Goal: Navigation & Orientation: Understand site structure

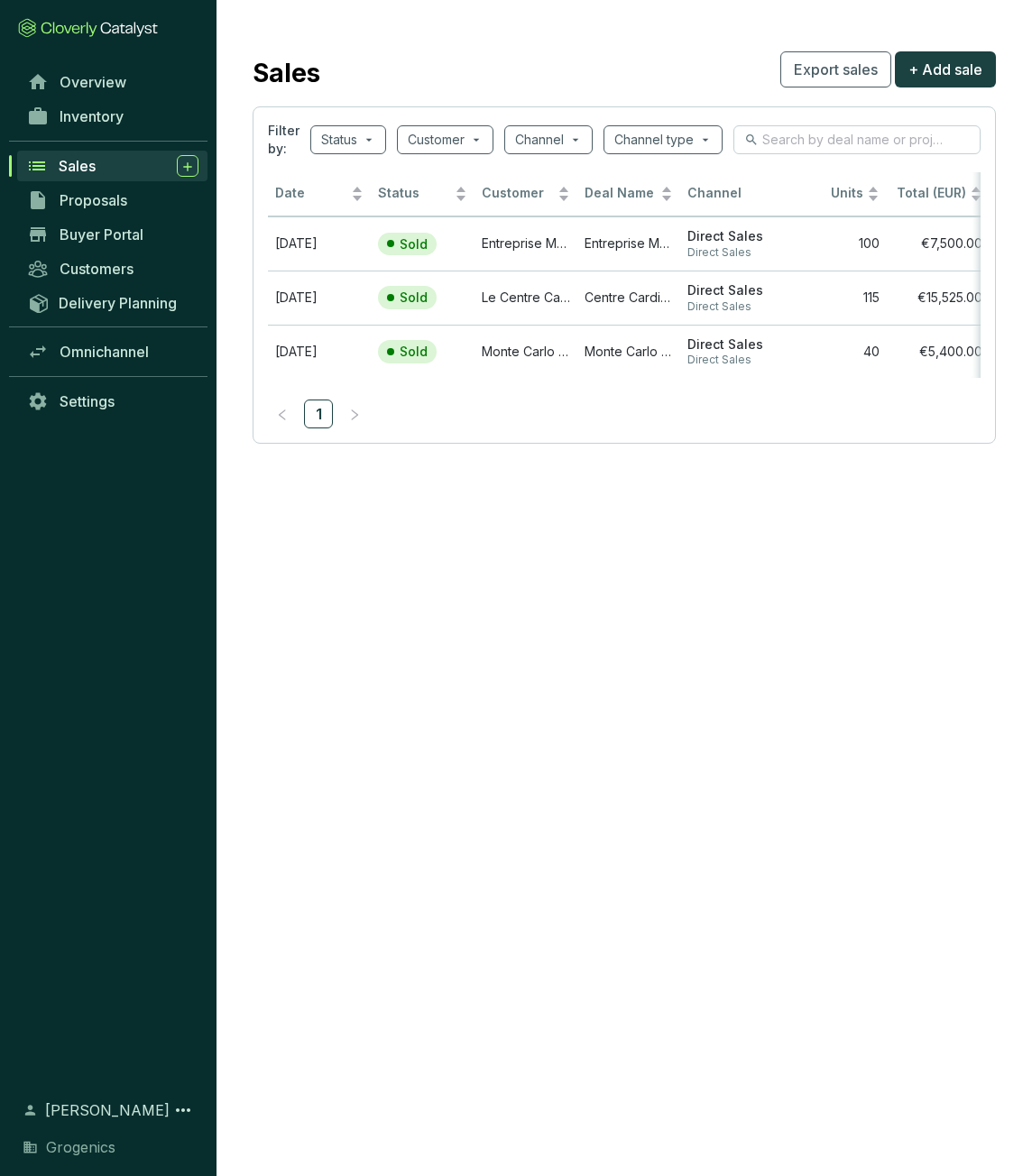
click at [122, 157] on div "Sales" at bounding box center [129, 165] width 140 height 21
click at [95, 88] on span "Overview" at bounding box center [93, 82] width 66 height 18
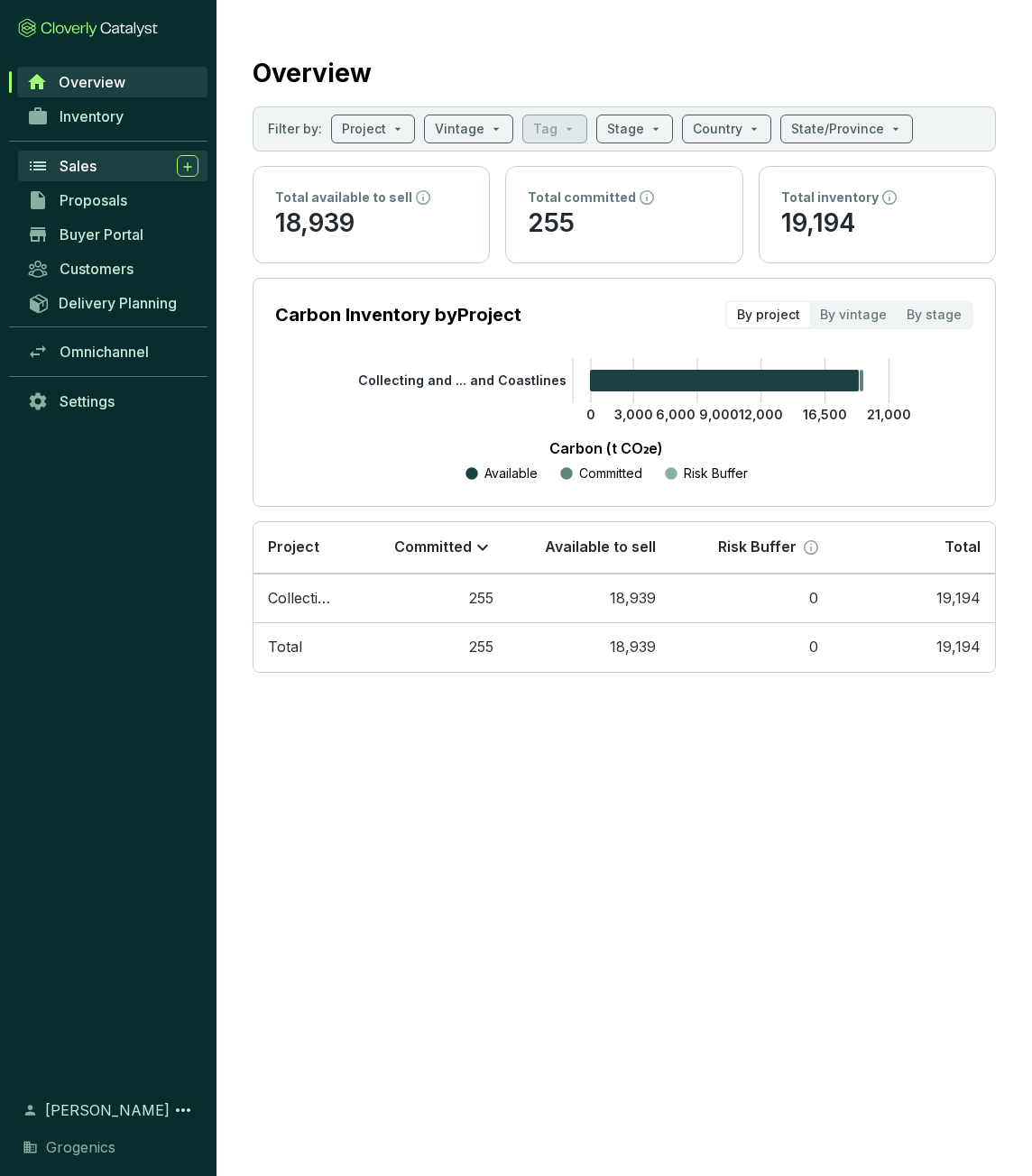
click at [105, 171] on div "Sales" at bounding box center [129, 165] width 139 height 21
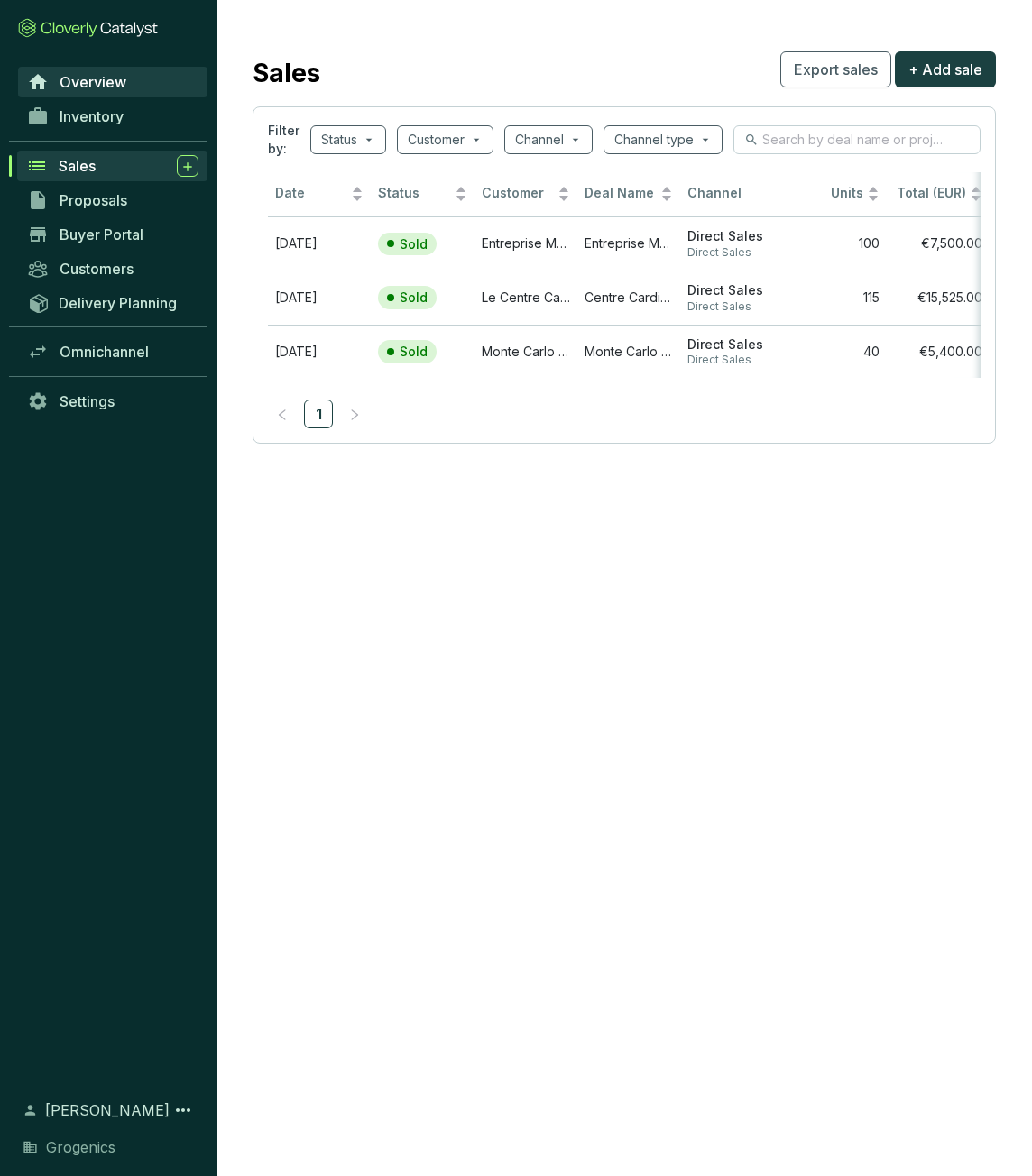
click at [99, 88] on span "Overview" at bounding box center [93, 82] width 66 height 18
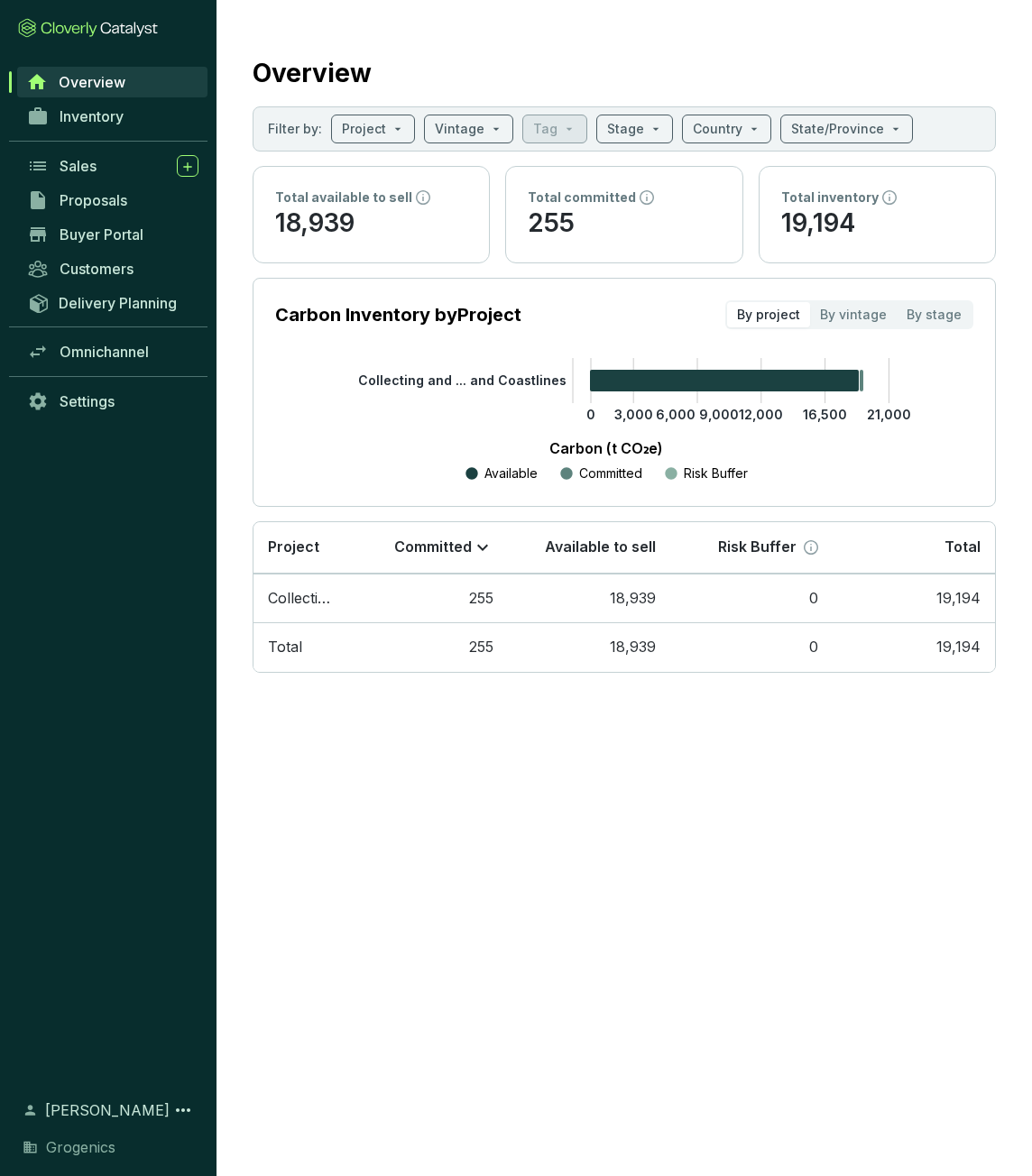
click at [827, 215] on p "19,194" at bounding box center [877, 223] width 192 height 34
click at [884, 194] on icon at bounding box center [889, 197] width 15 height 15
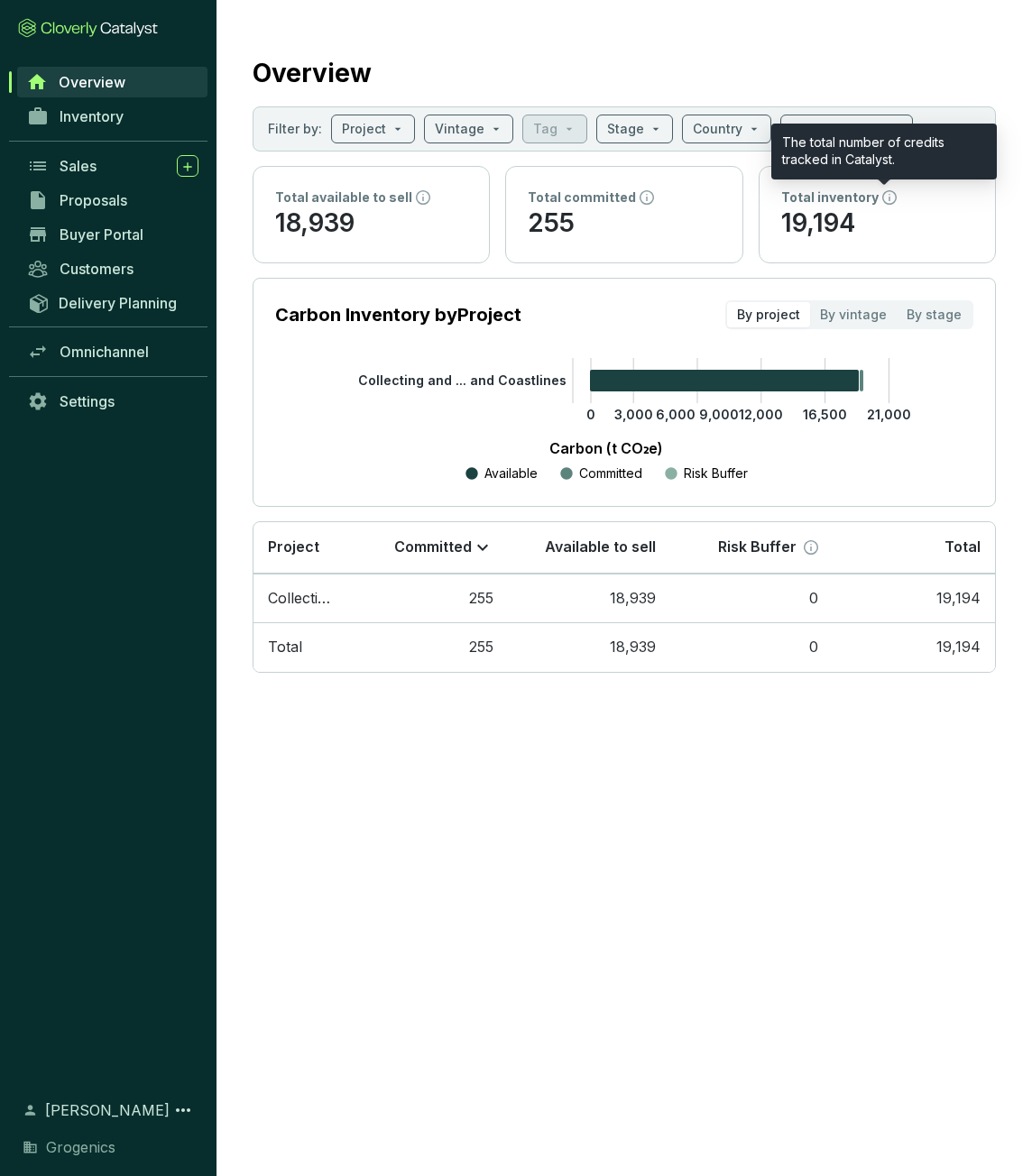
click at [879, 227] on p "19,194" at bounding box center [877, 223] width 192 height 34
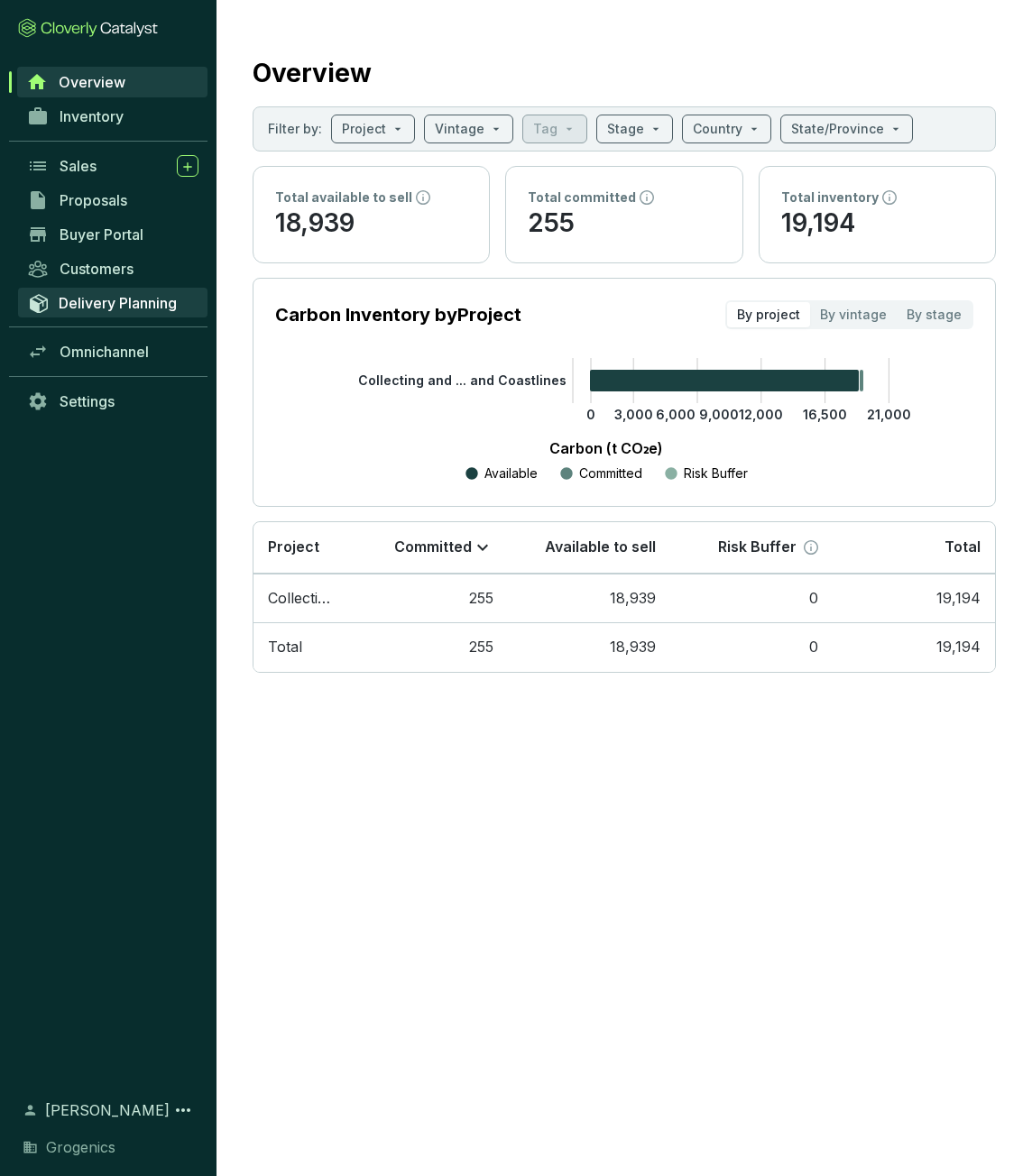
click at [126, 302] on span "Delivery Planning" at bounding box center [118, 303] width 118 height 18
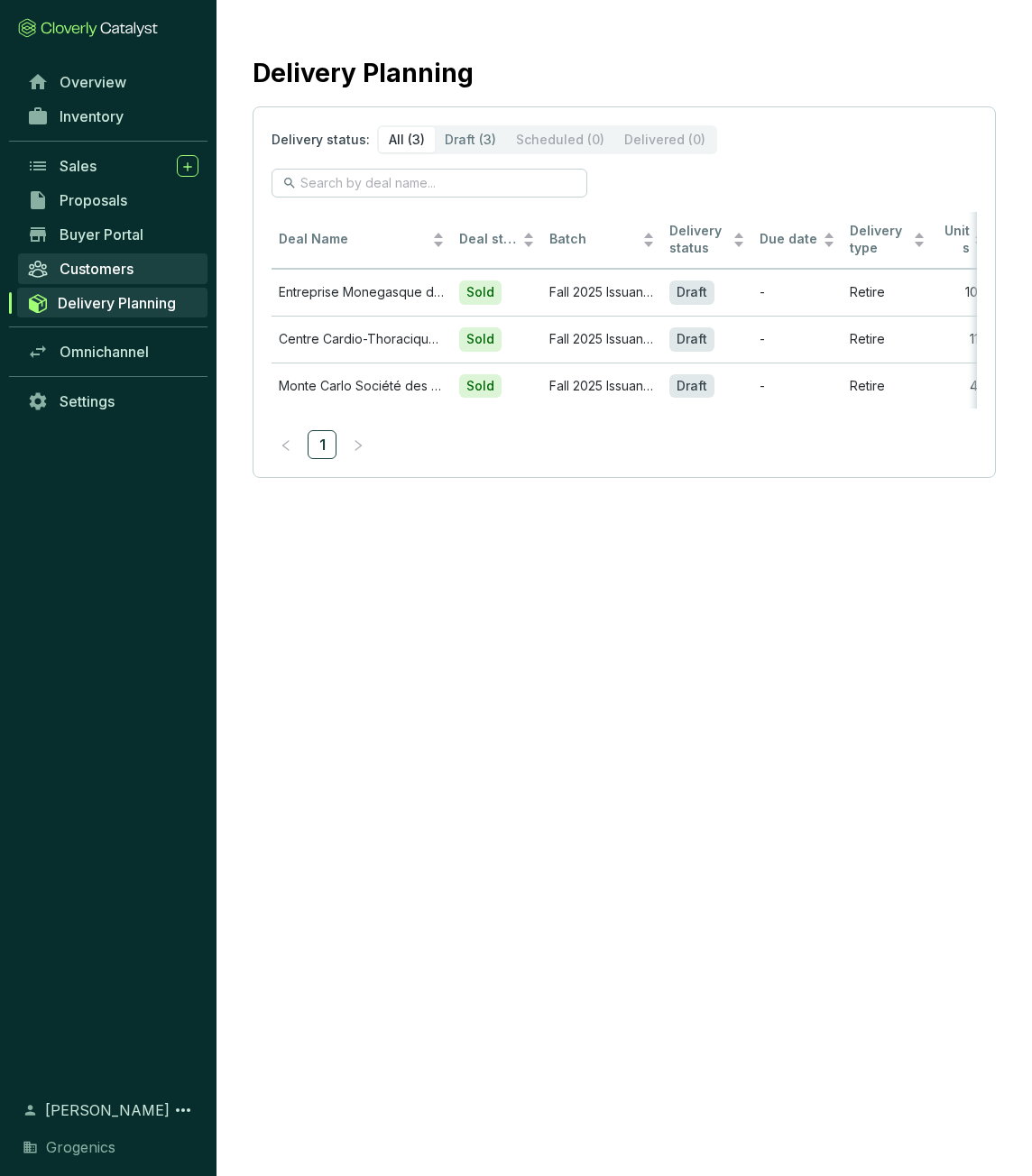
click at [128, 275] on span "Customers" at bounding box center [97, 269] width 74 height 18
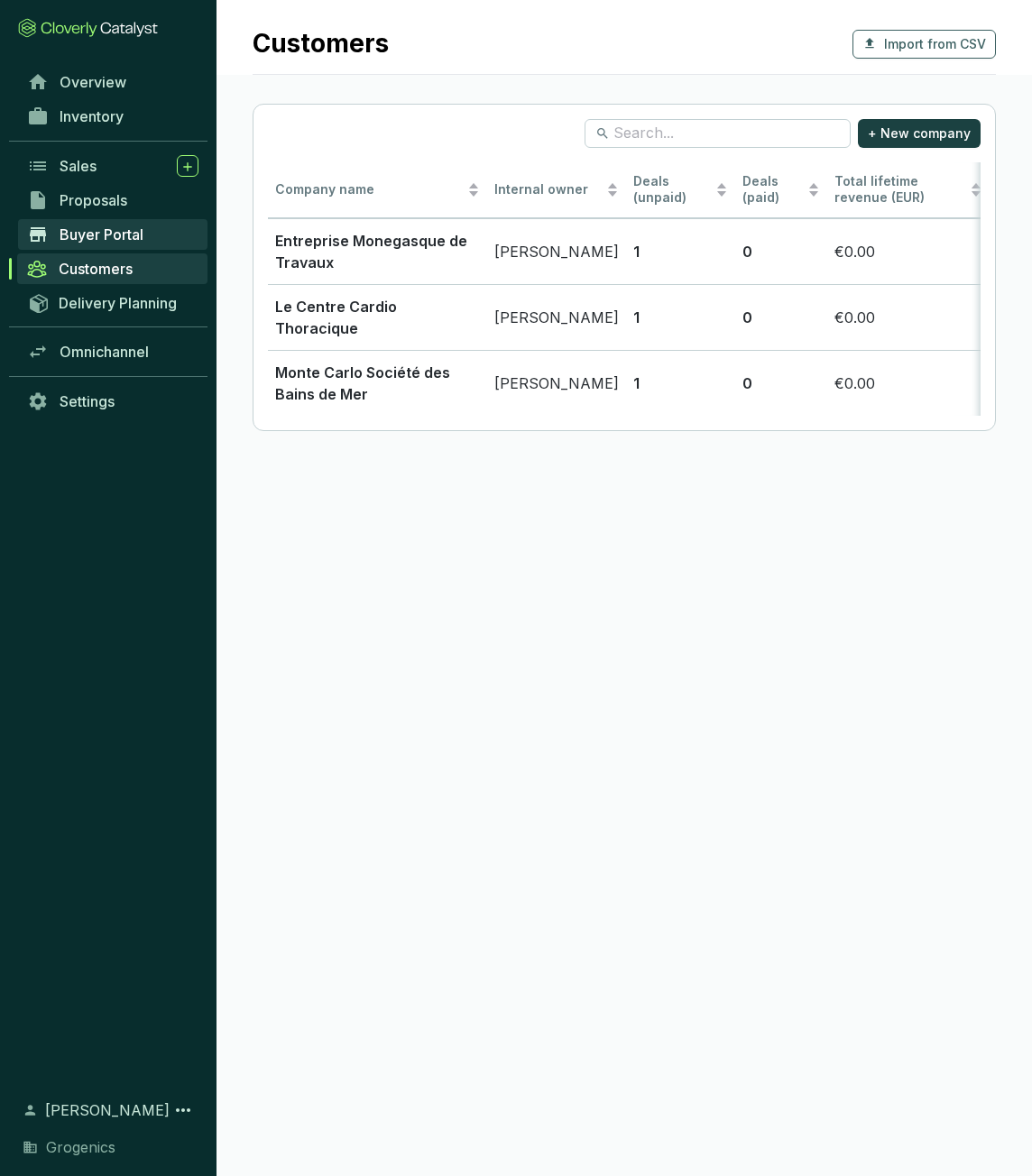
click at [110, 220] on link "Buyer Portal" at bounding box center [113, 234] width 190 height 30
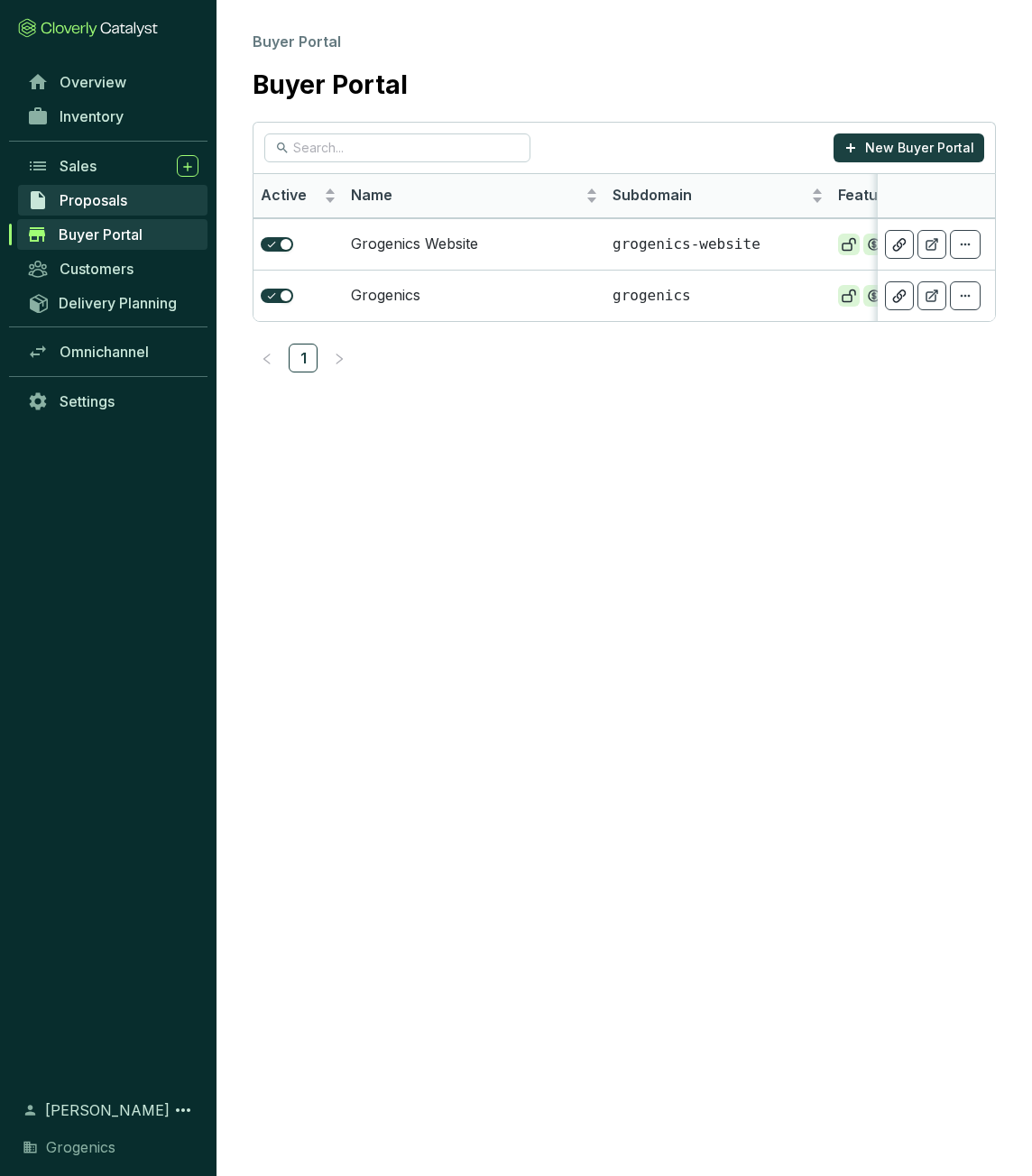
click at [112, 196] on span "Proposals" at bounding box center [93, 200] width 67 height 18
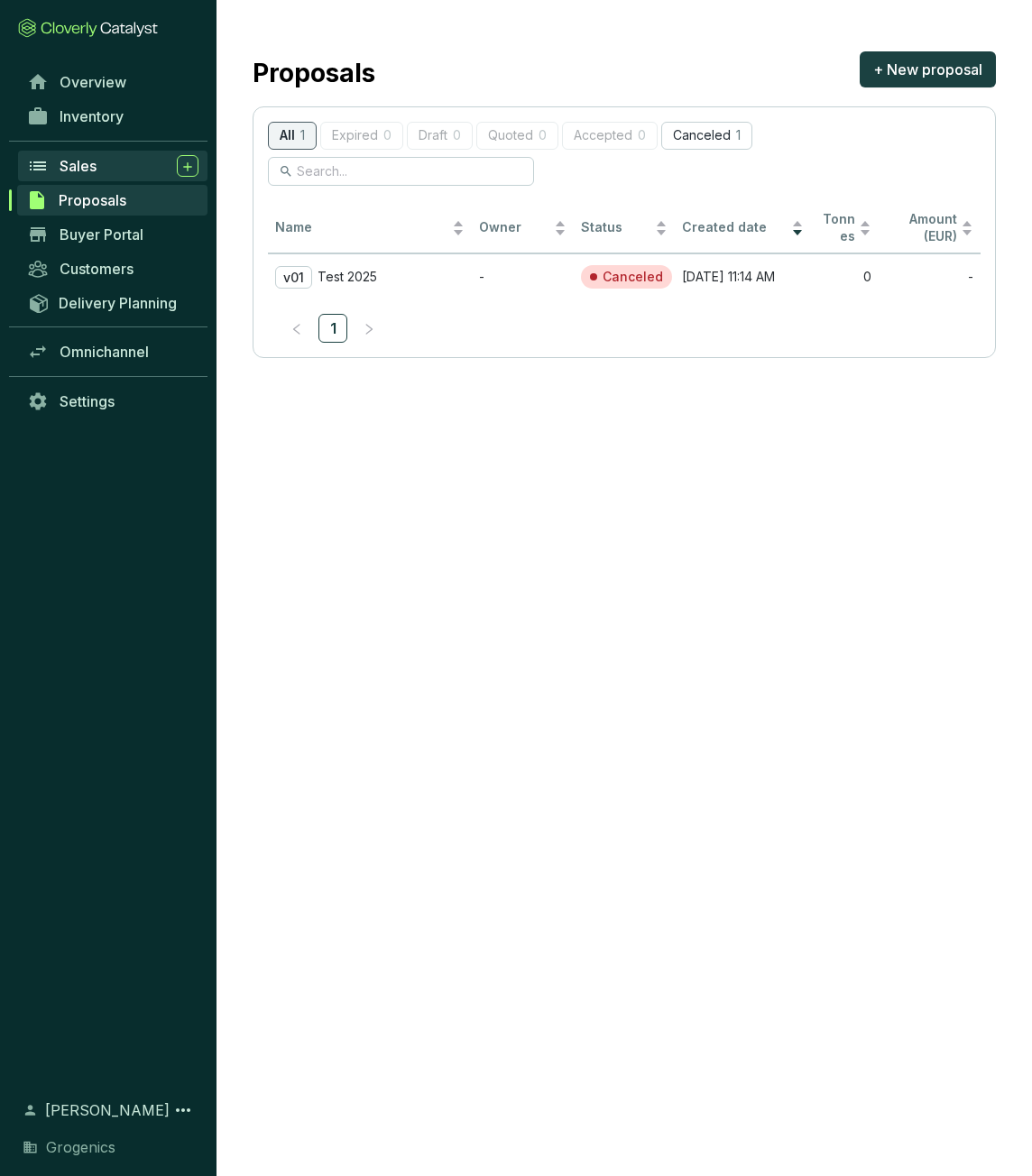
click at [101, 167] on div "Sales" at bounding box center [129, 165] width 139 height 21
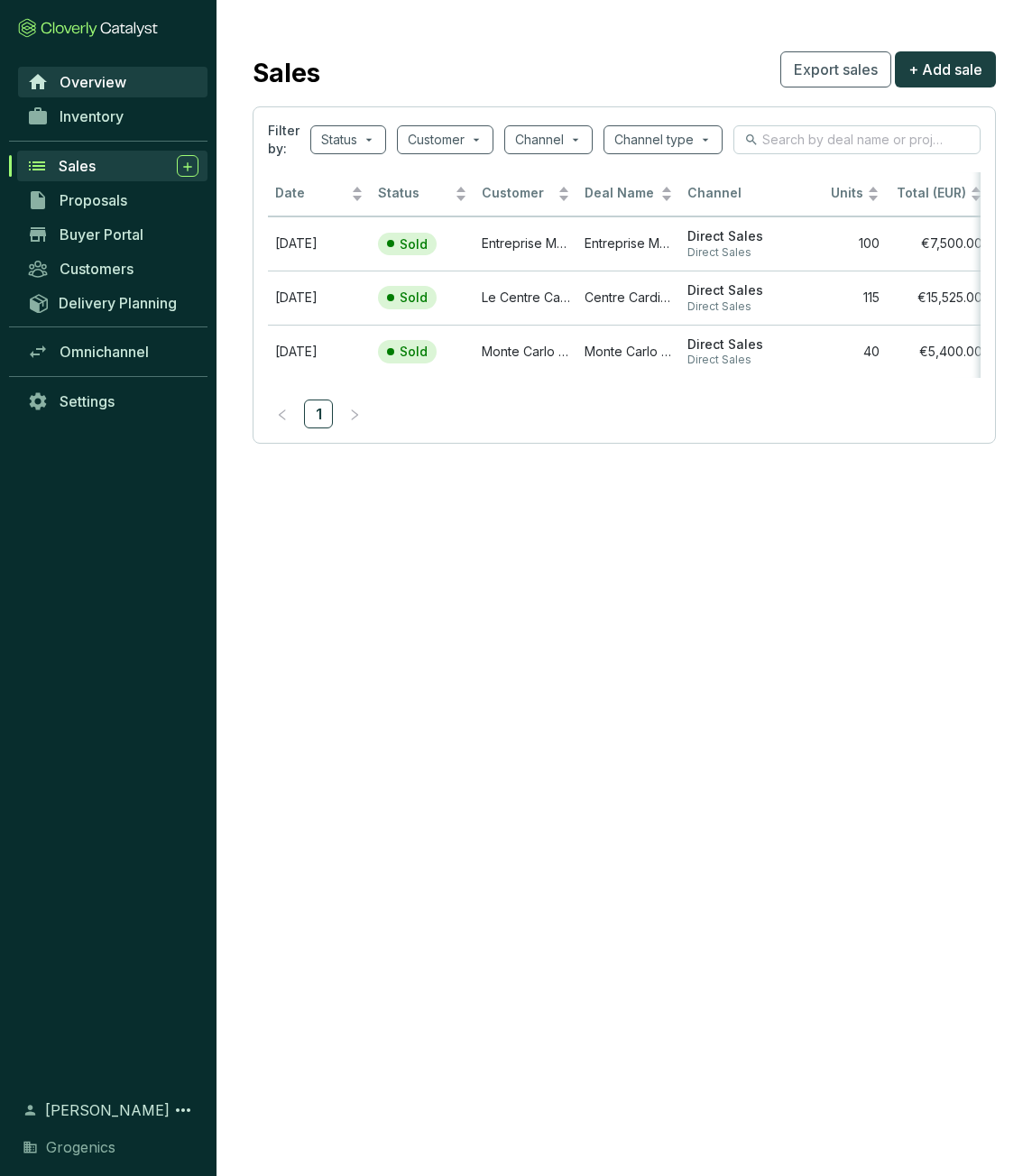
click at [112, 86] on span "Overview" at bounding box center [93, 82] width 66 height 18
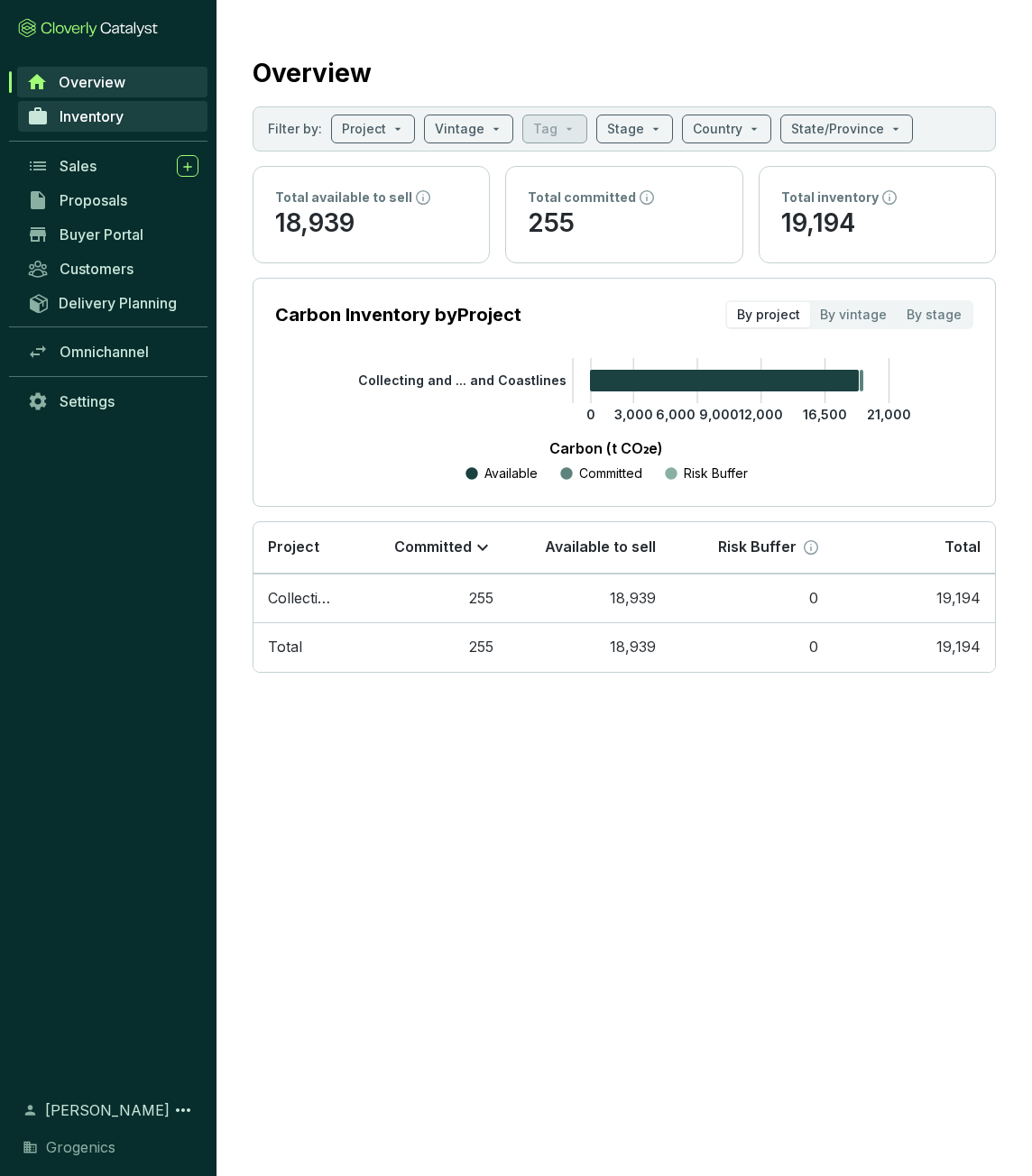
click at [111, 112] on span "Inventory" at bounding box center [91, 116] width 64 height 18
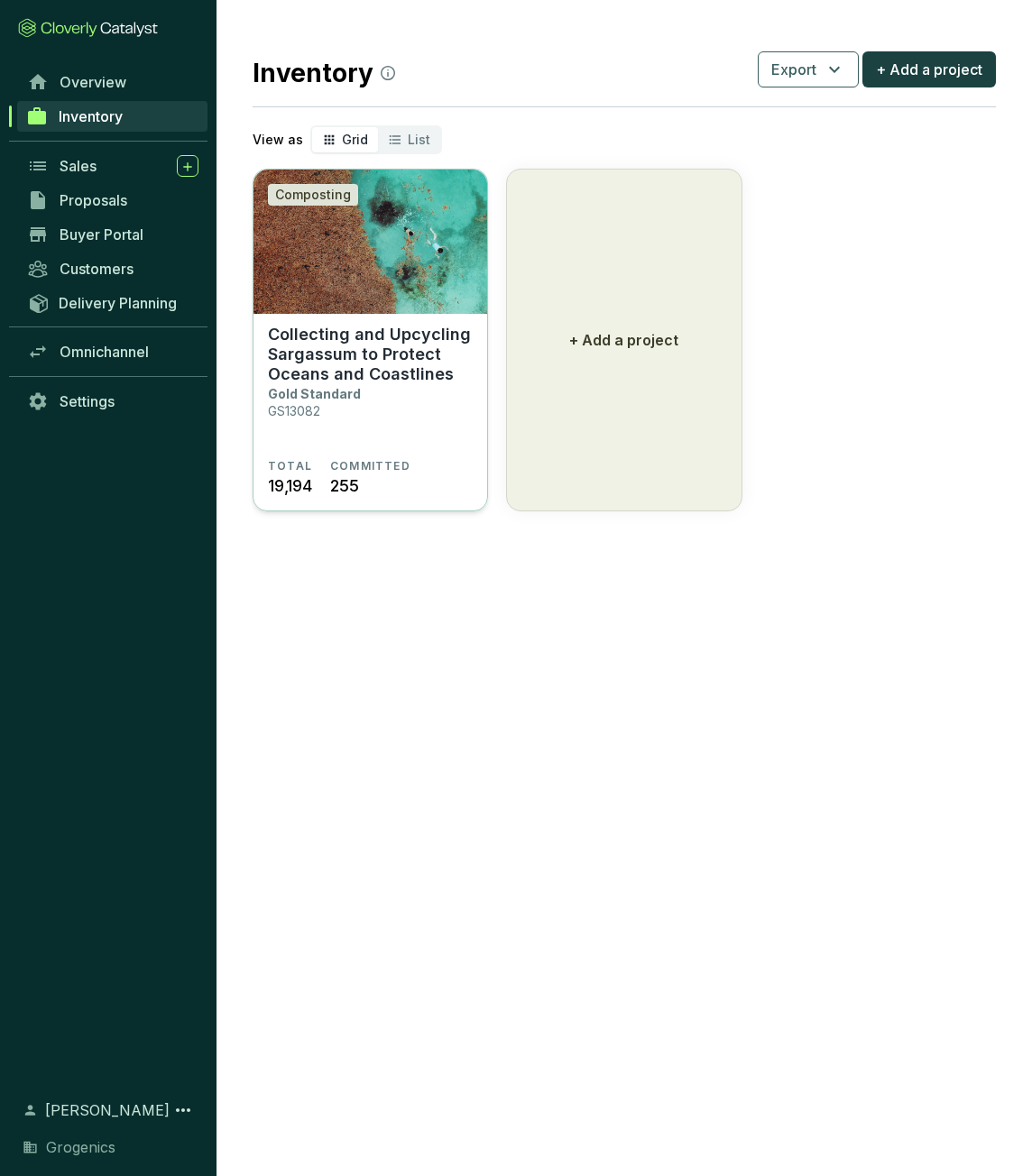
click at [384, 289] on img at bounding box center [369, 241] width 233 height 145
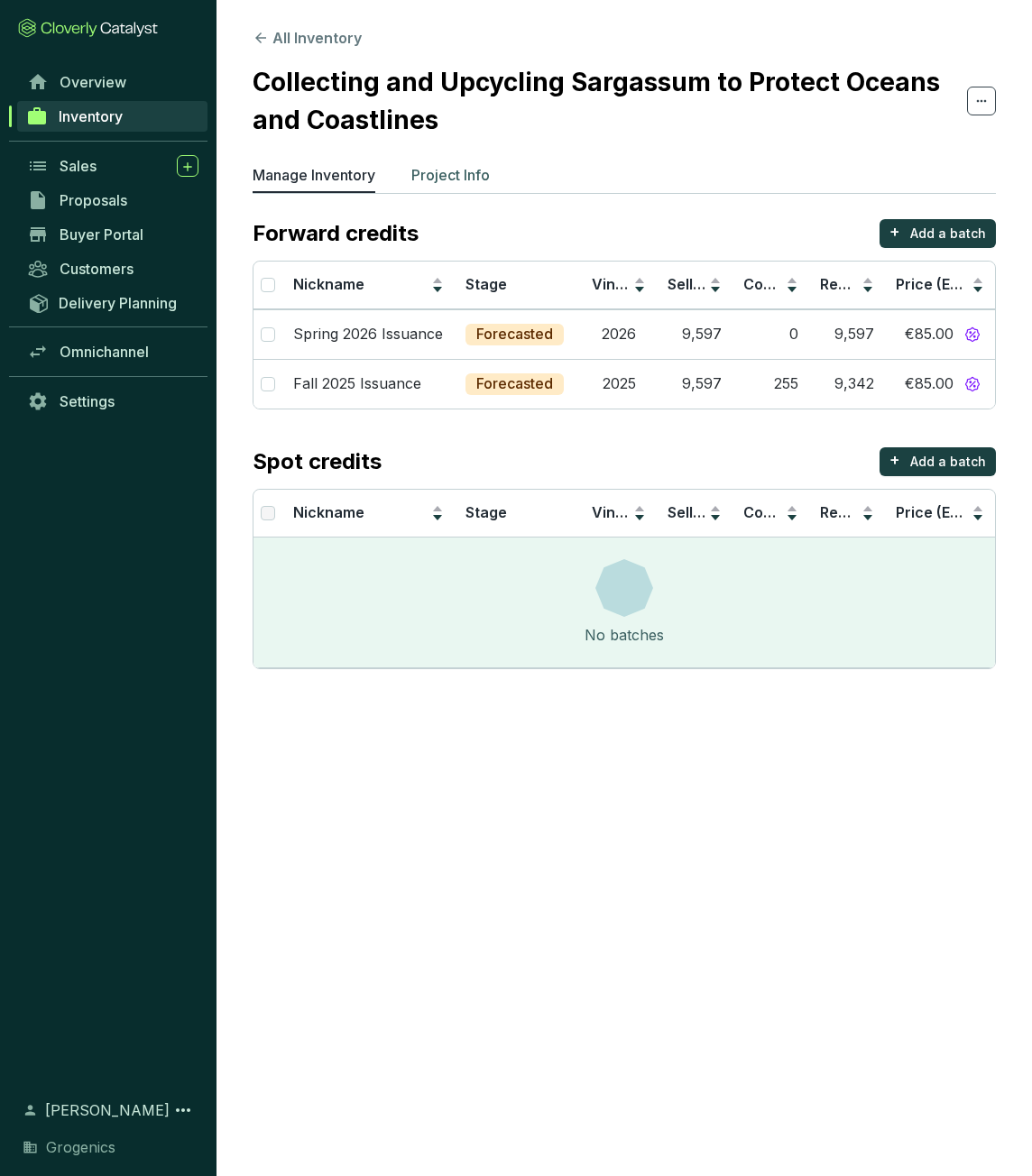
click at [463, 175] on p "Project Info" at bounding box center [450, 174] width 78 height 21
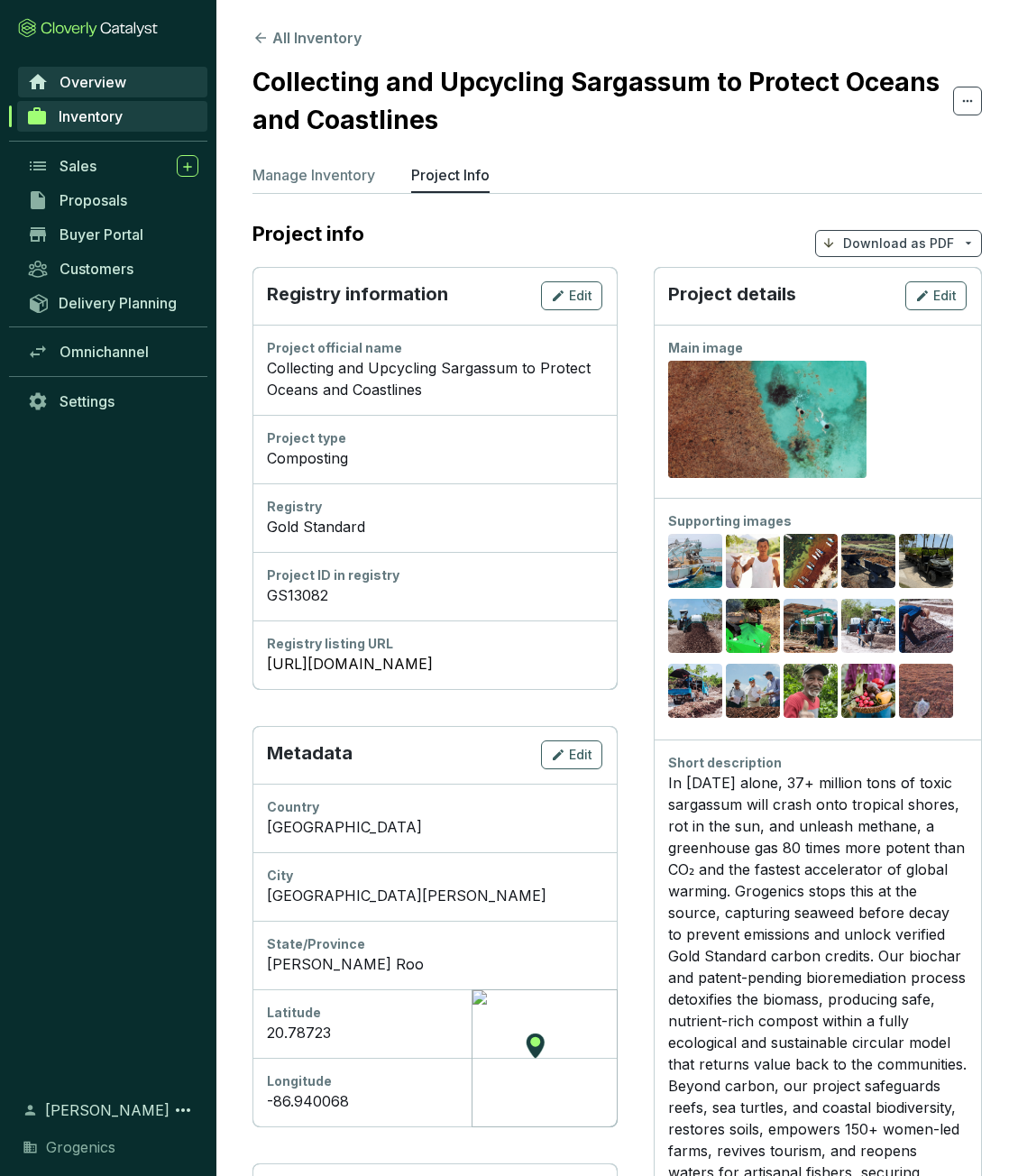
click at [125, 79] on link "Overview" at bounding box center [113, 81] width 190 height 30
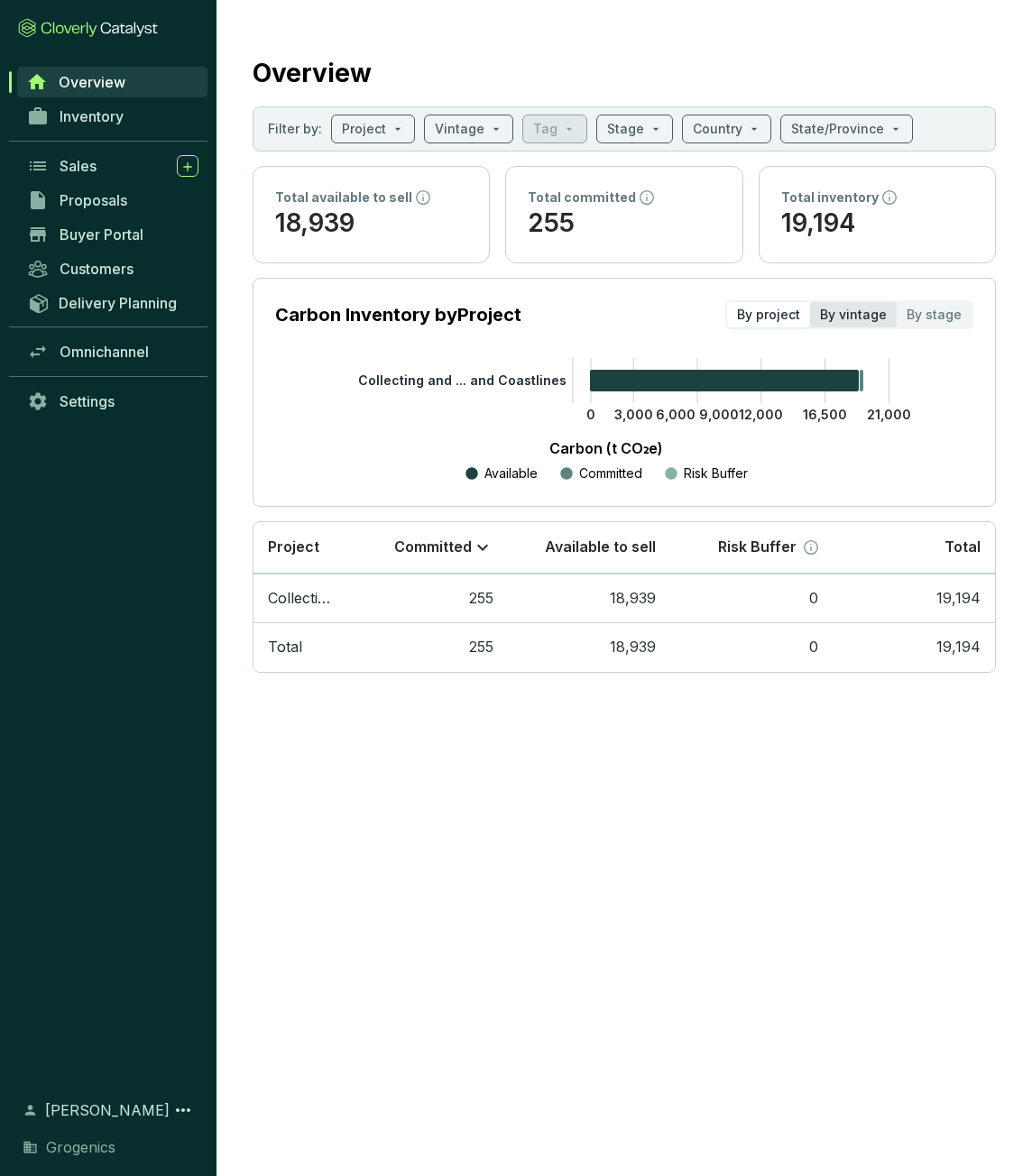
click at [870, 323] on div "By vintage" at bounding box center [853, 314] width 87 height 25
click at [810, 302] on input "By vintage" at bounding box center [810, 302] width 0 height 0
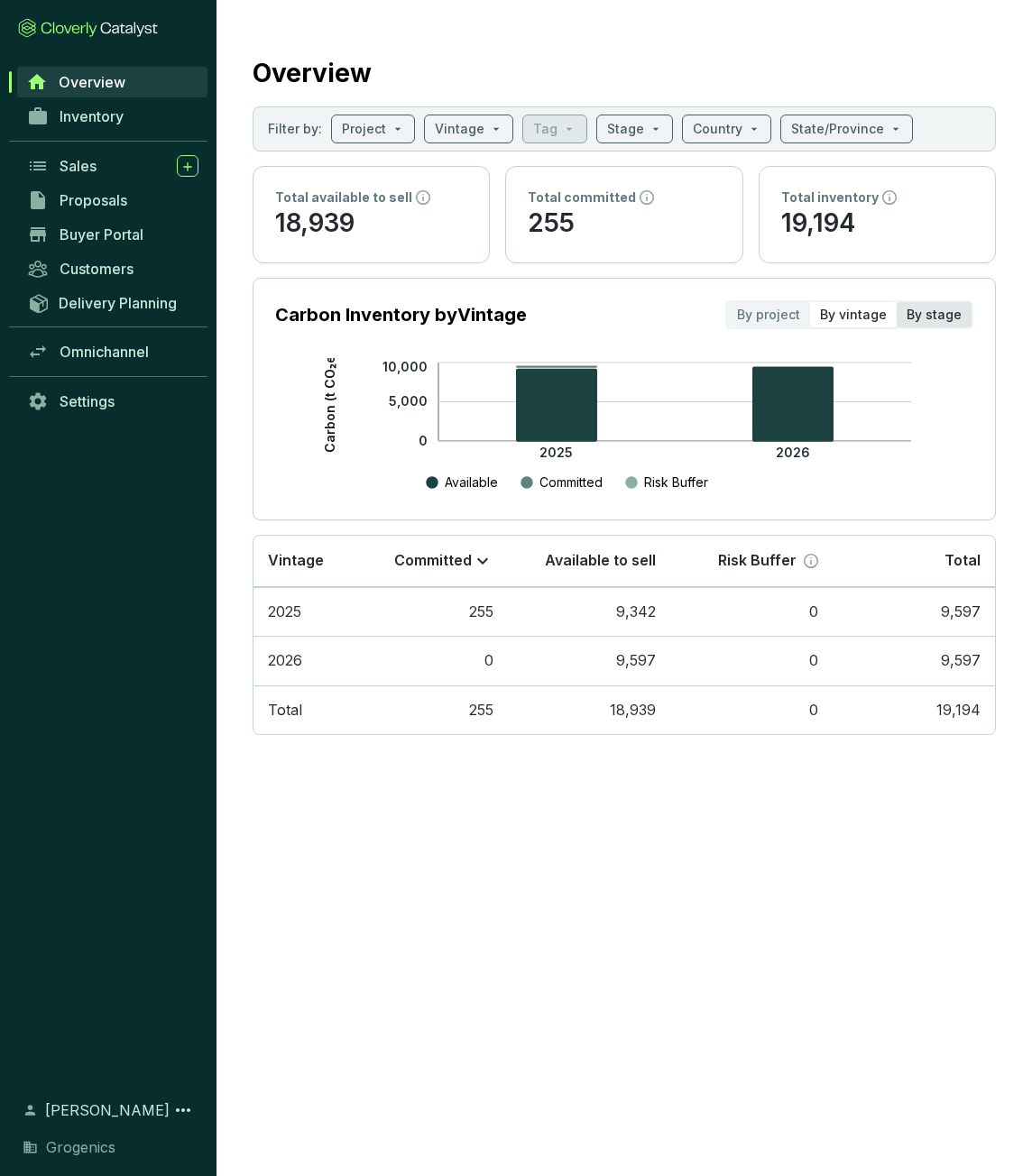
click at [916, 321] on div "By stage" at bounding box center [933, 314] width 75 height 25
click at [897, 302] on input "By stage" at bounding box center [897, 302] width 0 height 0
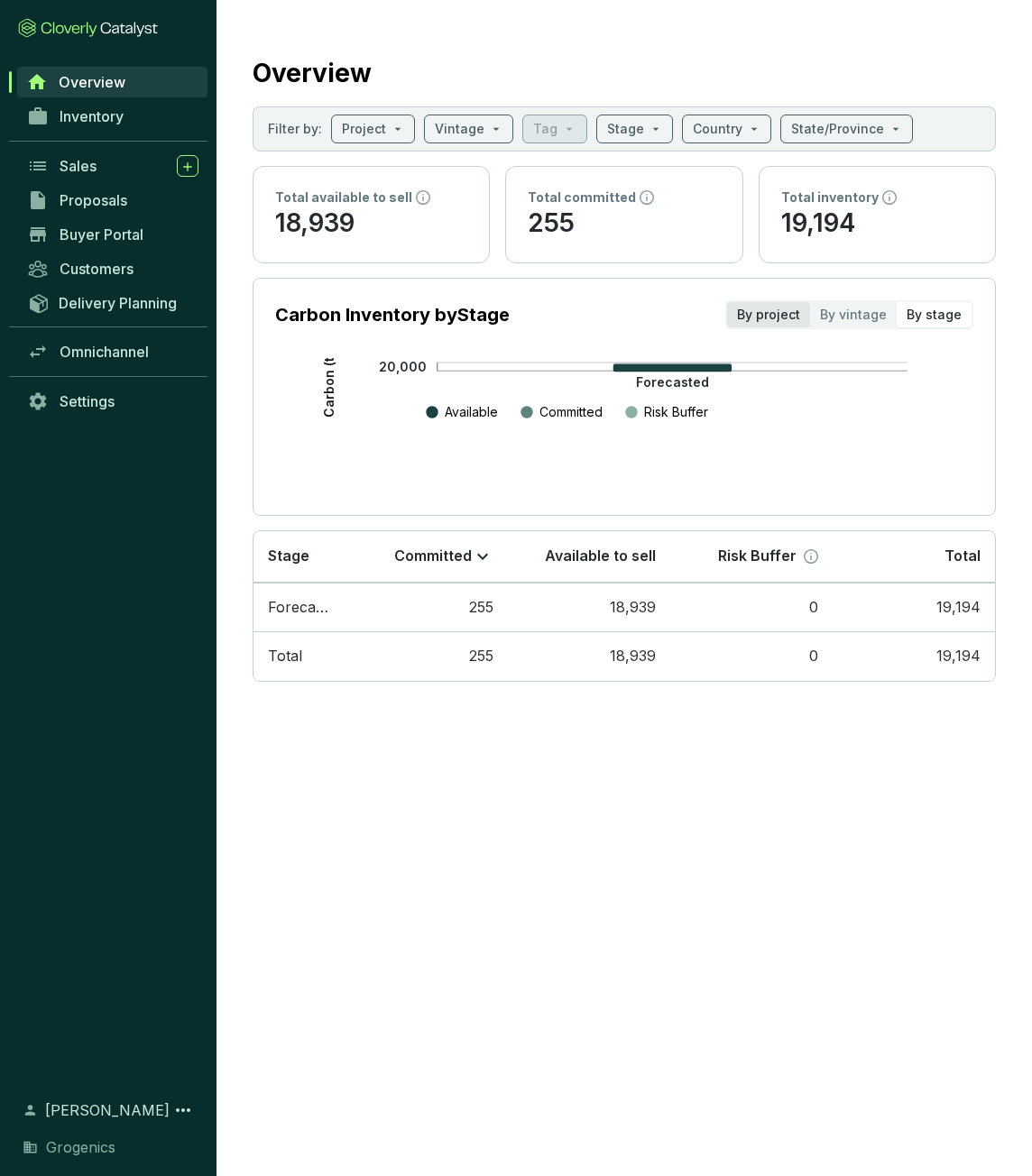
click at [774, 313] on div "By project" at bounding box center [768, 314] width 83 height 25
click at [727, 302] on input "By project" at bounding box center [727, 302] width 0 height 0
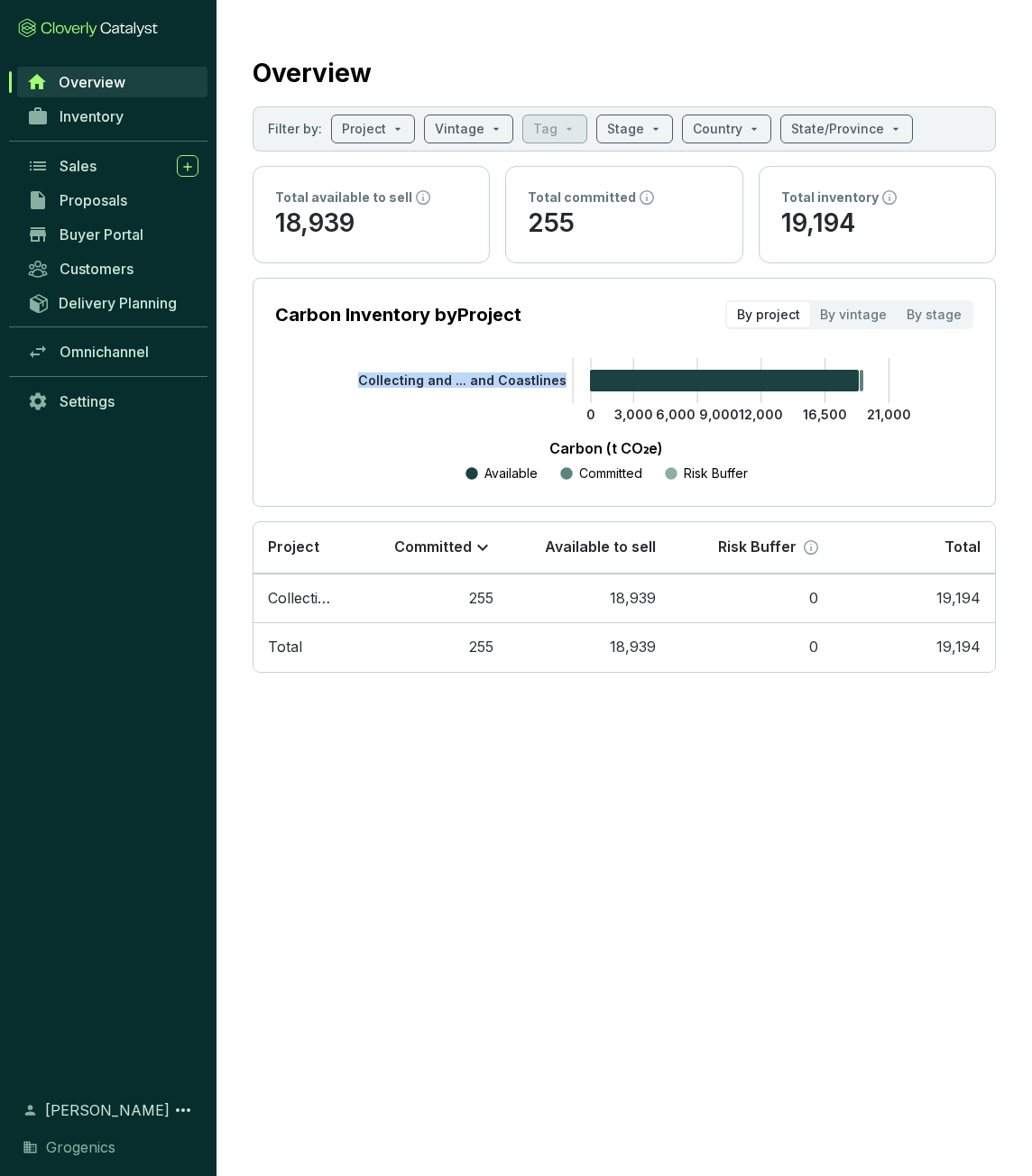
drag, startPoint x: 568, startPoint y: 385, endPoint x: 374, endPoint y: 368, distance: 194.7
click at [374, 368] on icon "0 3,000 6,000 9,000 12,000 16,500 21,000 Collecting and ... and Coastlines" at bounding box center [605, 421] width 698 height 126
click at [327, 377] on icon "0 3,000 6,000 9,000 12,000 16,500 21,000 Collecting and ... and Coastlines" at bounding box center [605, 421] width 698 height 126
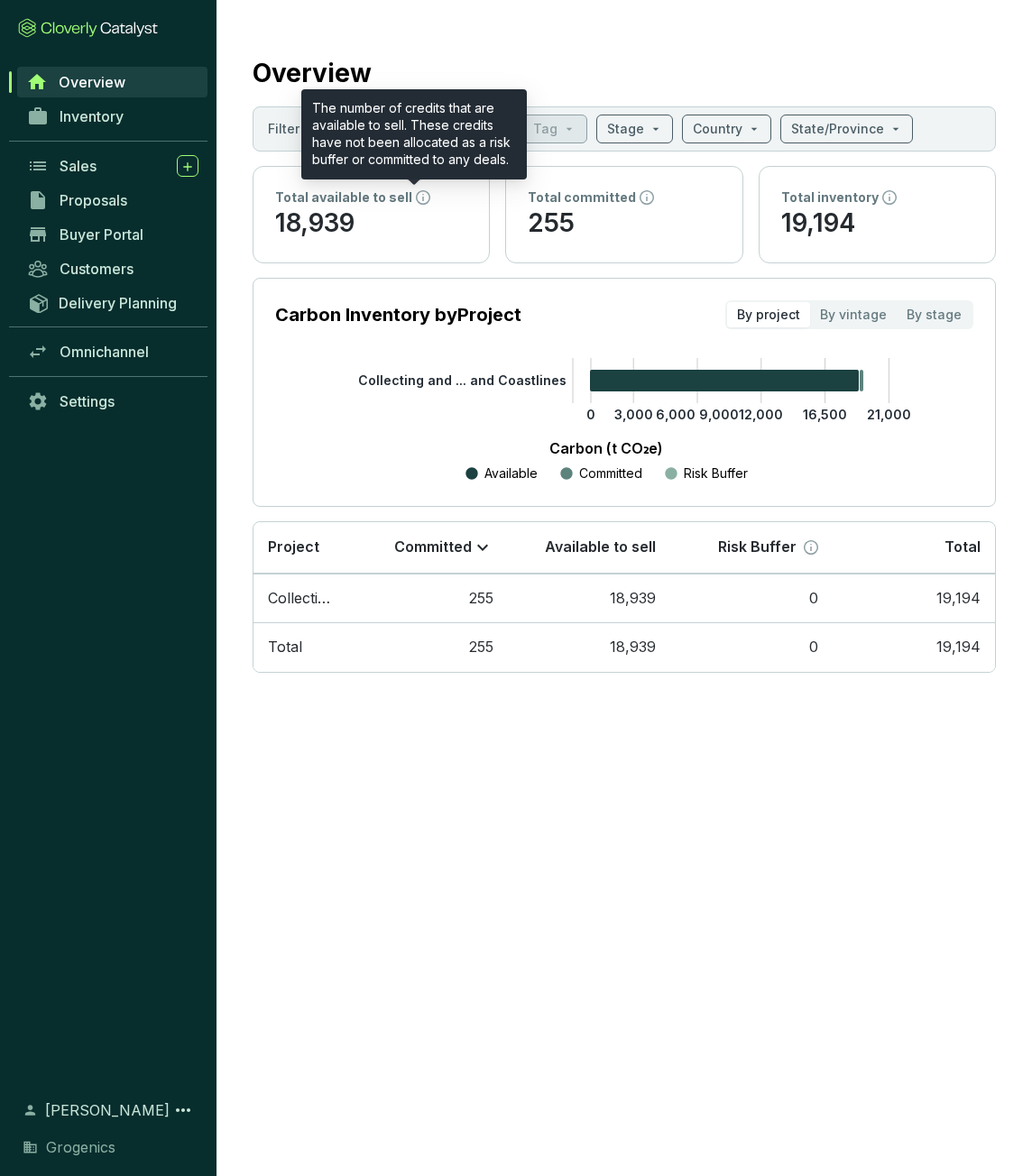
click at [416, 198] on icon at bounding box center [423, 197] width 15 height 15
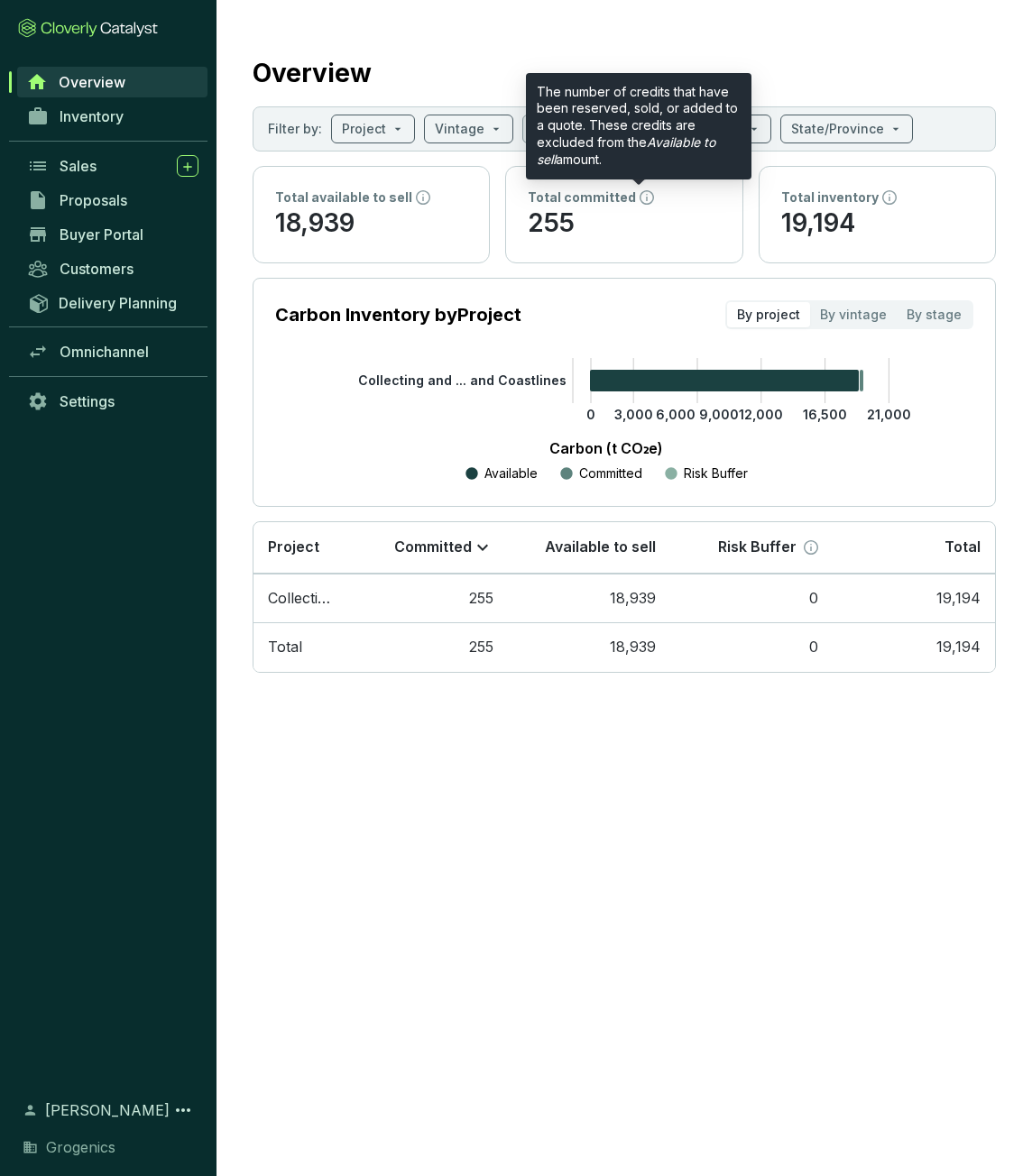
click at [639, 205] on div "Total committed" at bounding box center [624, 198] width 192 height 18
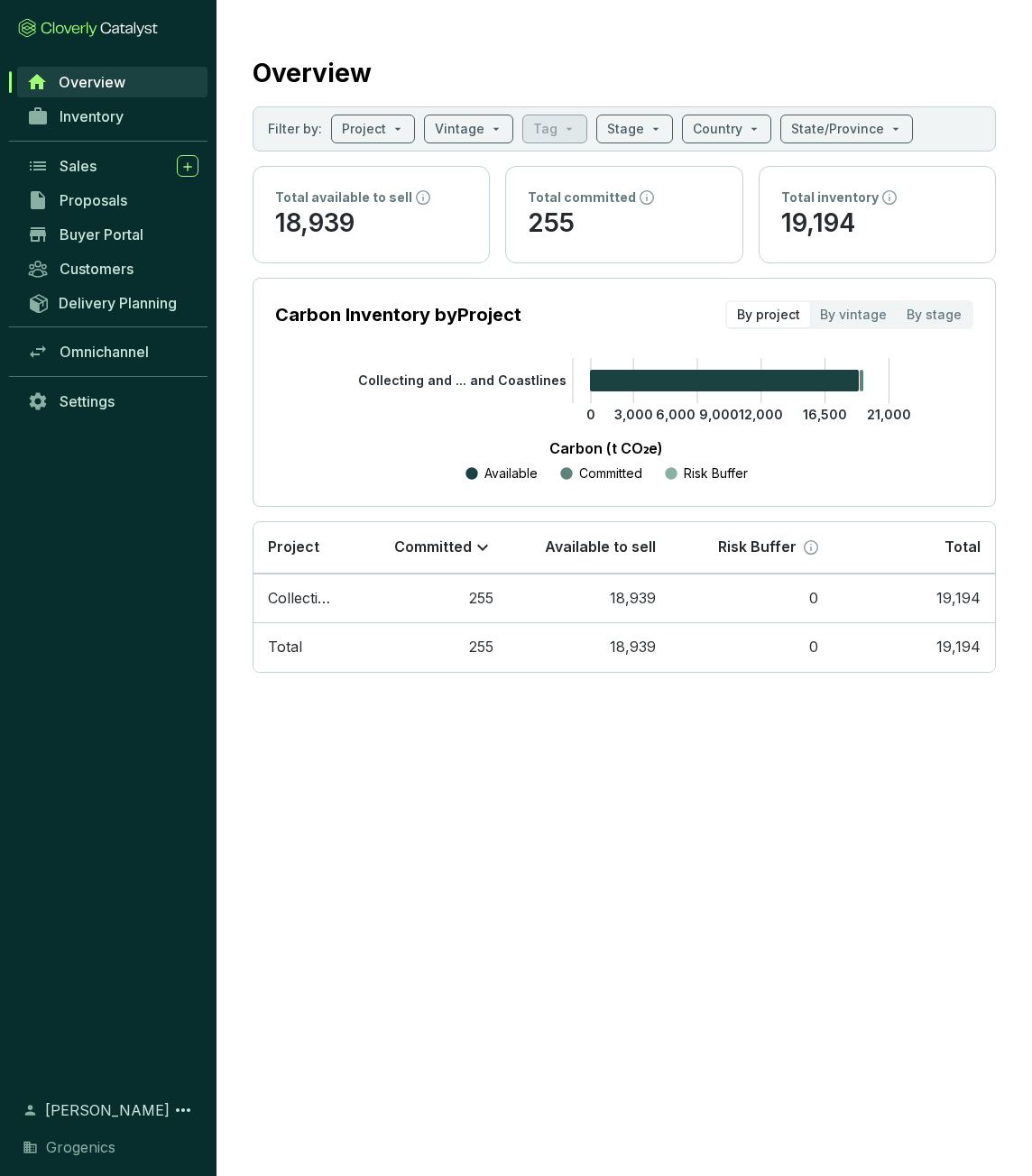
click at [885, 195] on icon at bounding box center [889, 197] width 15 height 15
click at [772, 222] on div "Total inventory 19,194" at bounding box center [876, 215] width 235 height 96
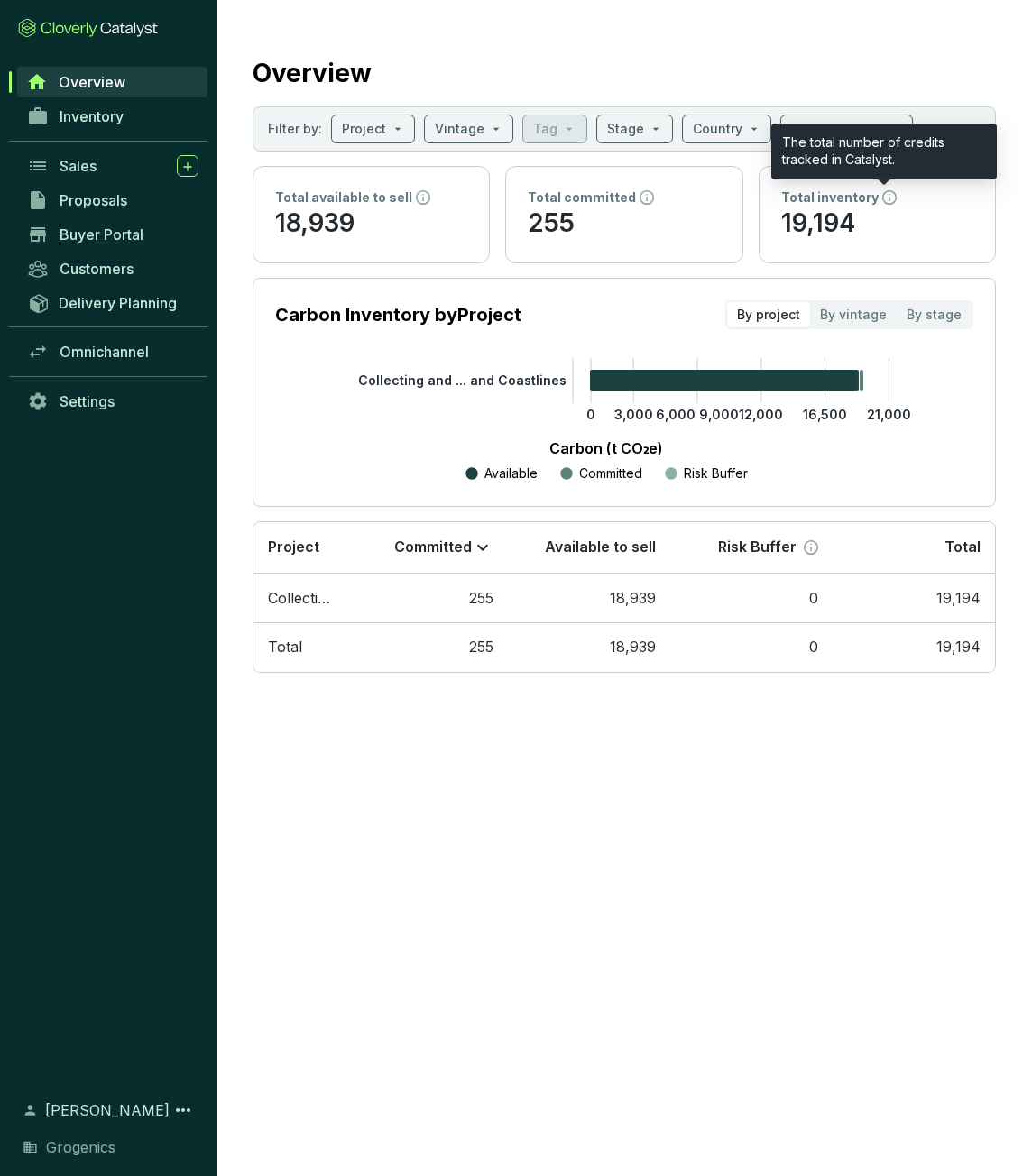
click at [890, 201] on icon at bounding box center [889, 197] width 15 height 15
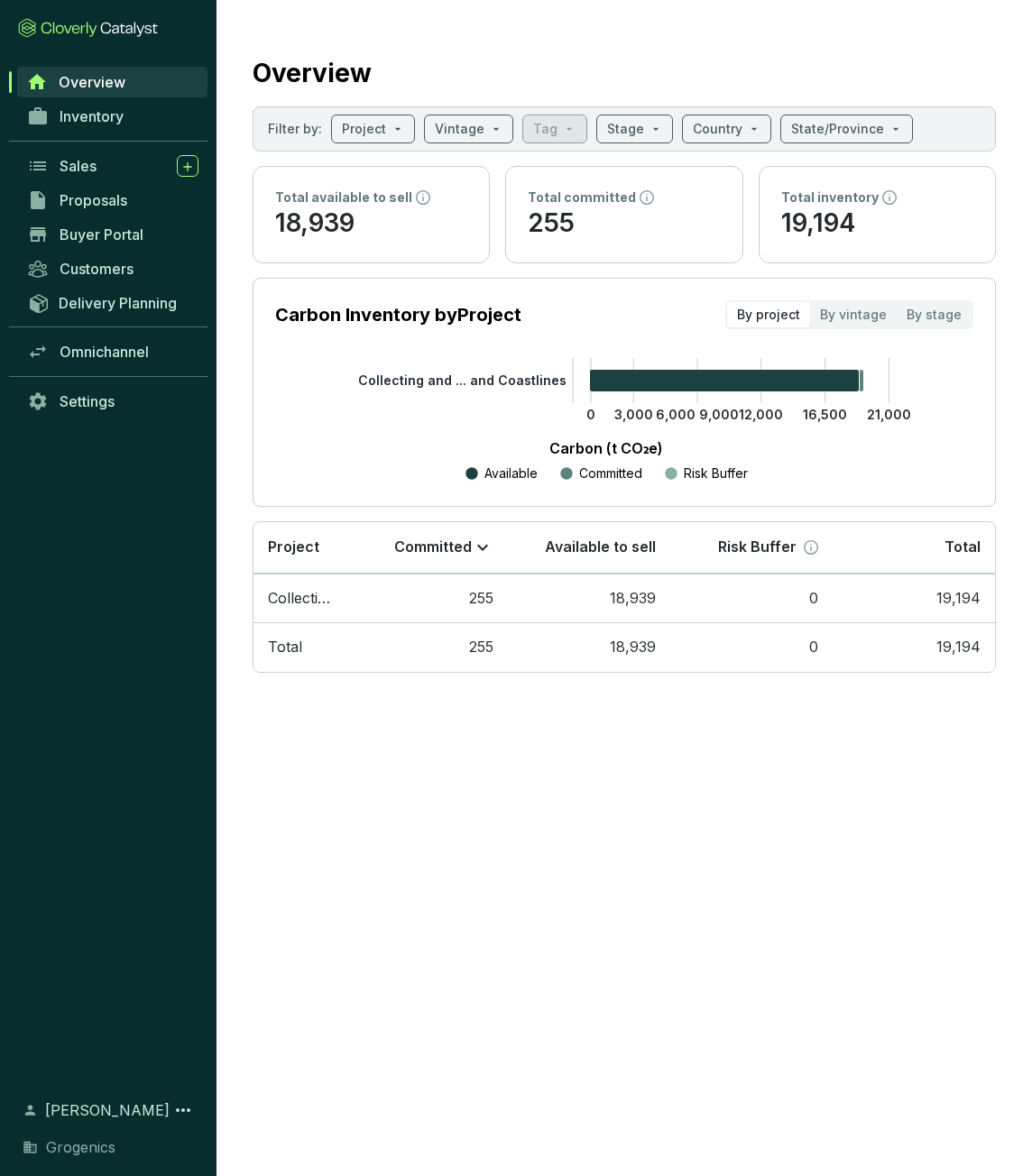
click at [484, 35] on section "Overview Filter by: Project Vintage Tag Stage Country State/Province Total avai…" at bounding box center [624, 359] width 815 height 720
click at [86, 126] on link "Inventory" at bounding box center [113, 116] width 190 height 30
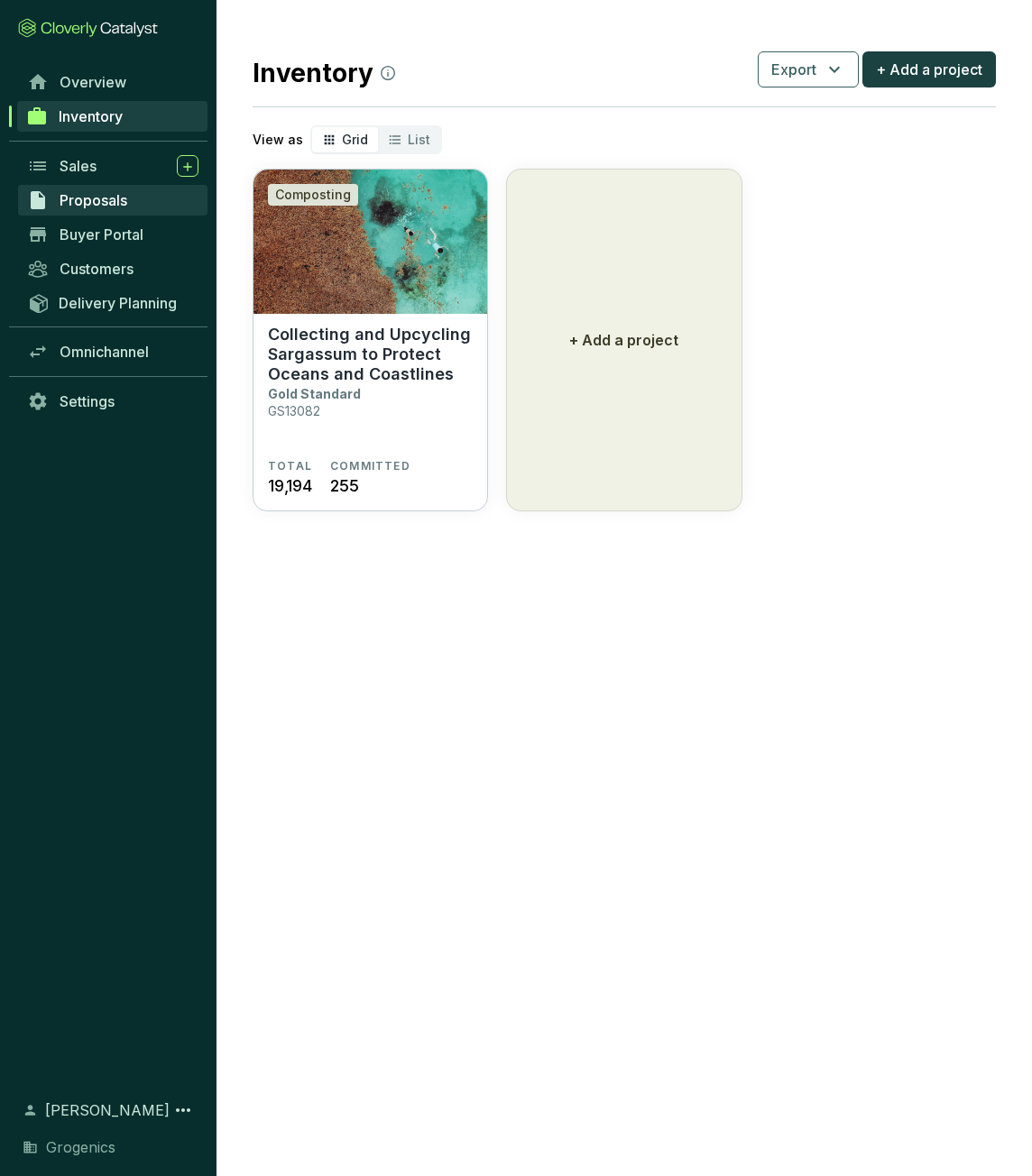
click at [87, 204] on span "Proposals" at bounding box center [93, 200] width 67 height 18
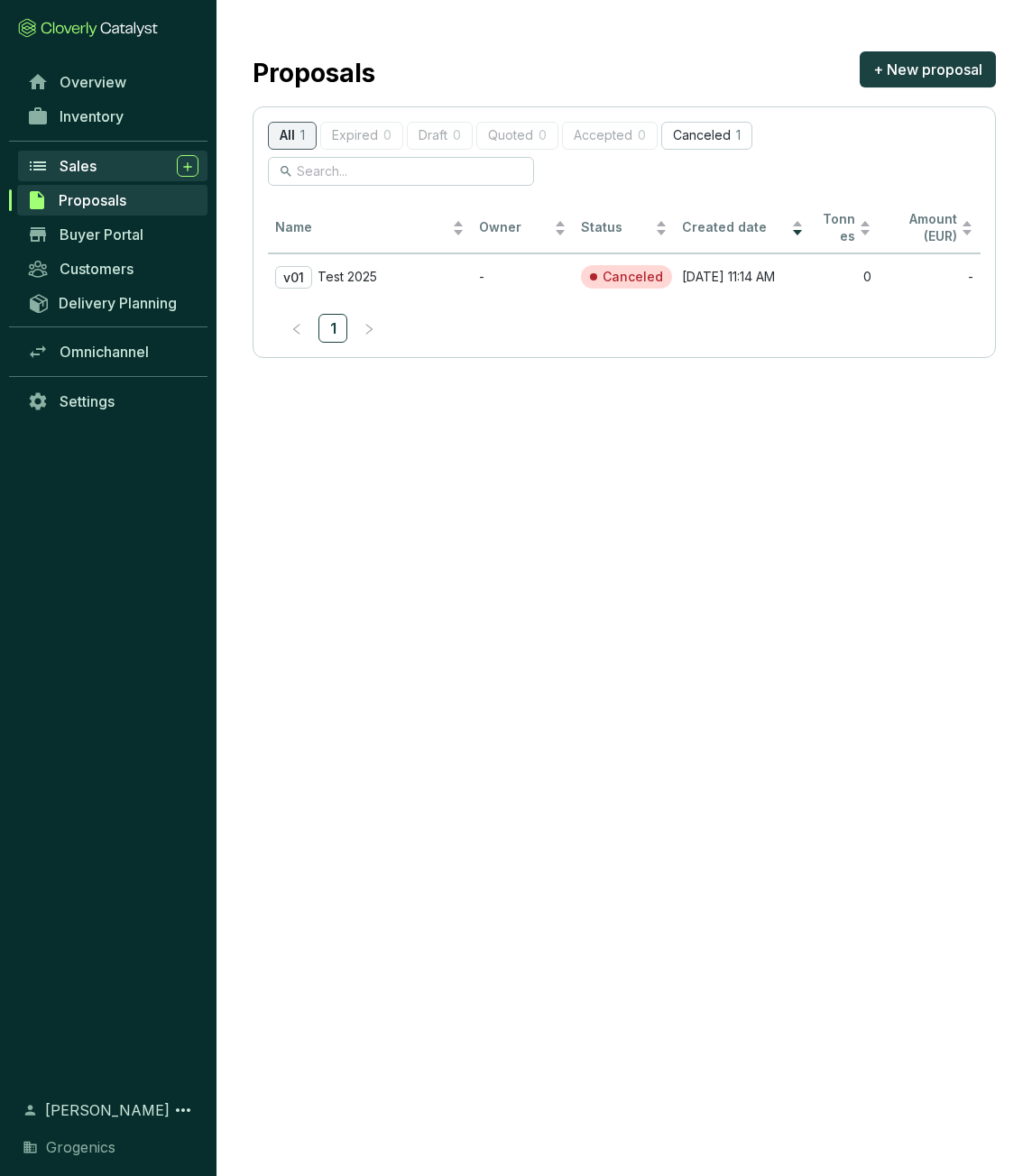
click at [100, 180] on link "Sales" at bounding box center [113, 165] width 190 height 30
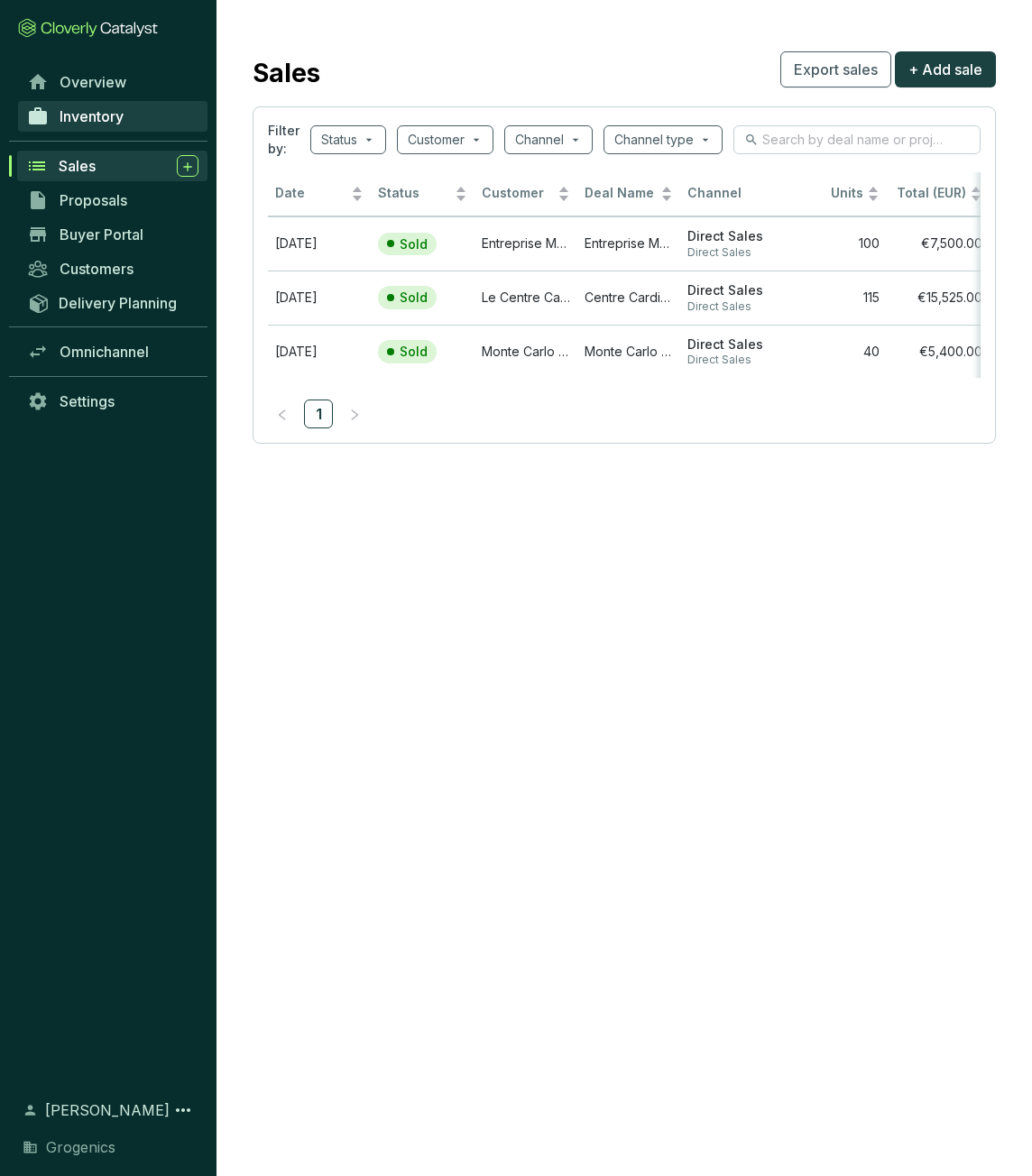
click at [115, 111] on span "Inventory" at bounding box center [91, 116] width 64 height 18
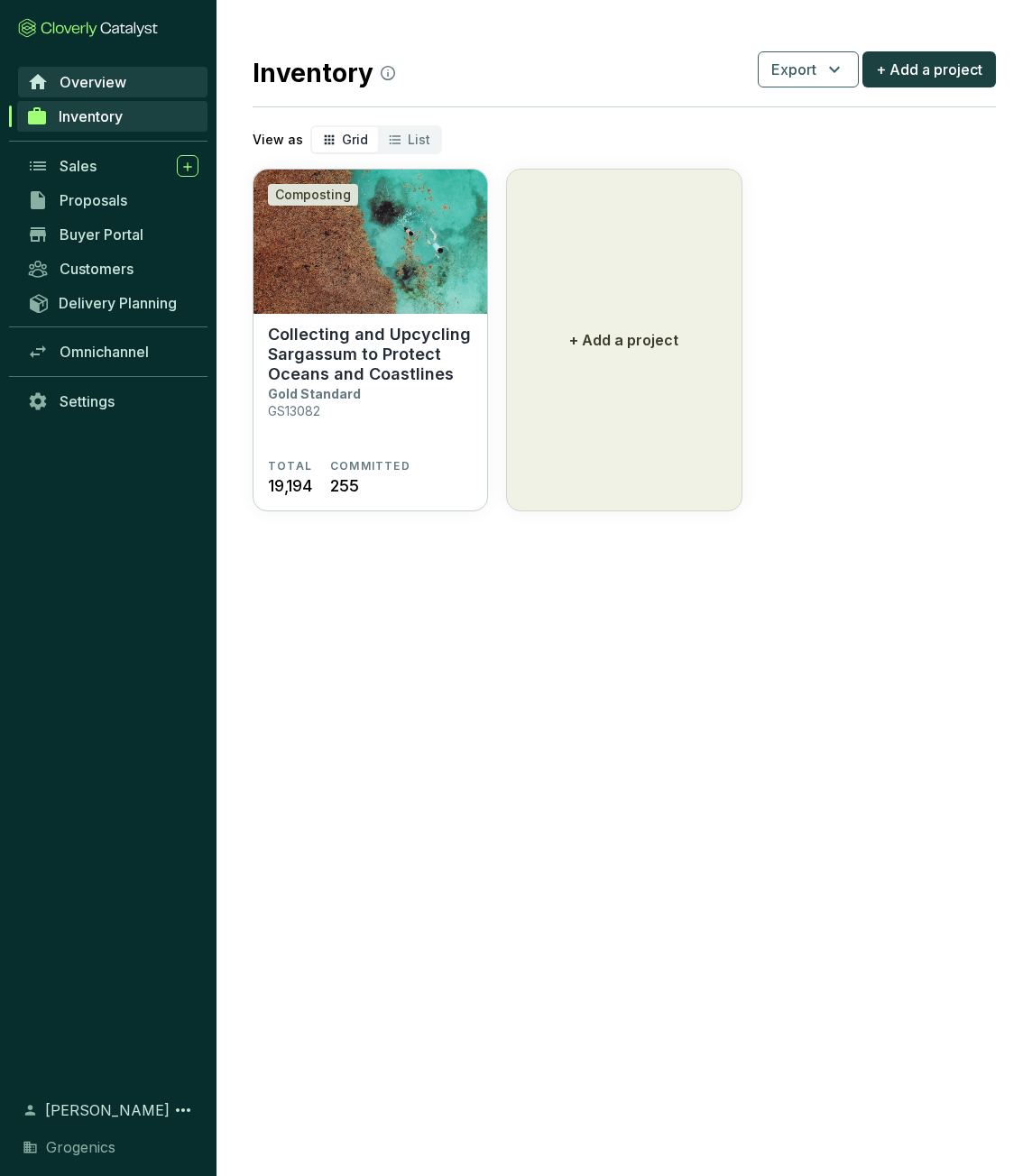
click at [117, 88] on span "Overview" at bounding box center [93, 82] width 66 height 18
